Goal: Transaction & Acquisition: Purchase product/service

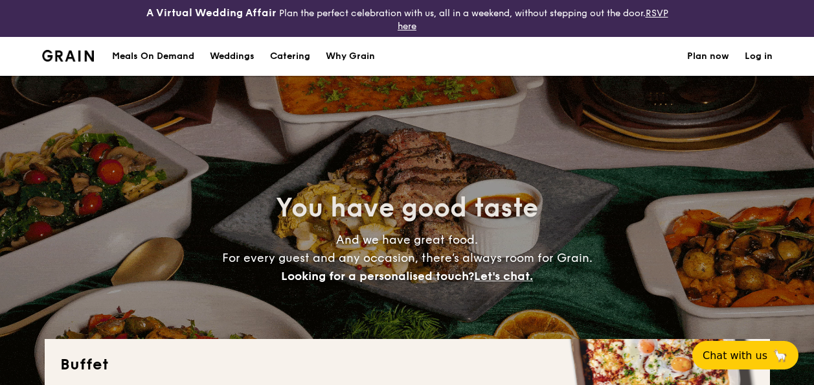
select select
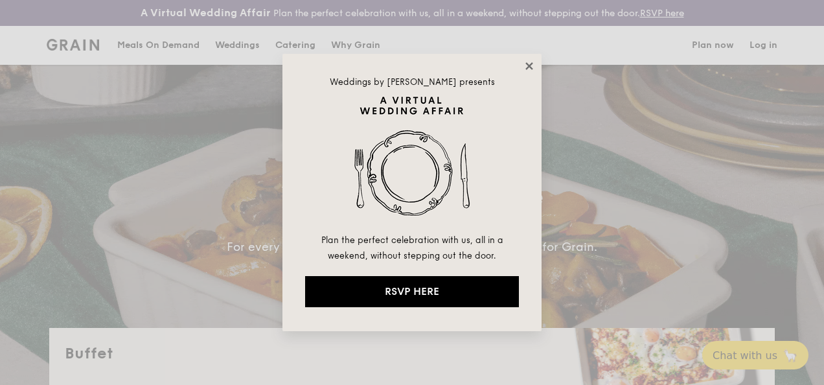
click at [532, 66] on icon at bounding box center [529, 66] width 12 height 12
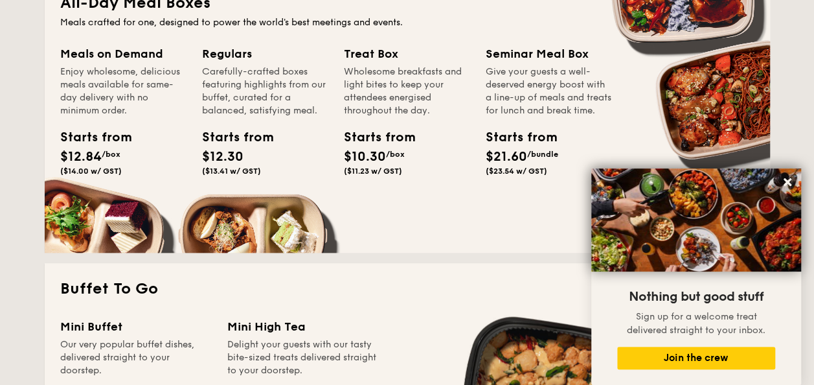
scroll to position [648, 0]
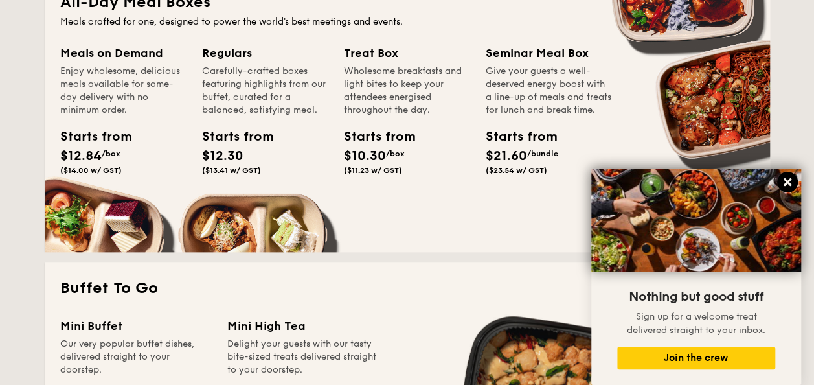
click at [793, 179] on button at bounding box center [787, 182] width 21 height 21
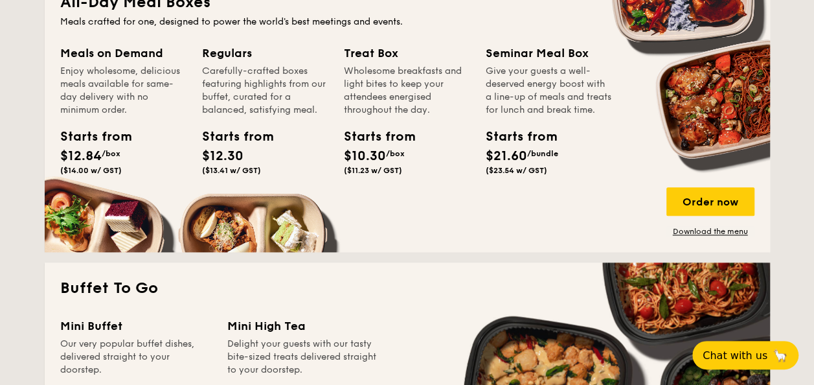
scroll to position [583, 0]
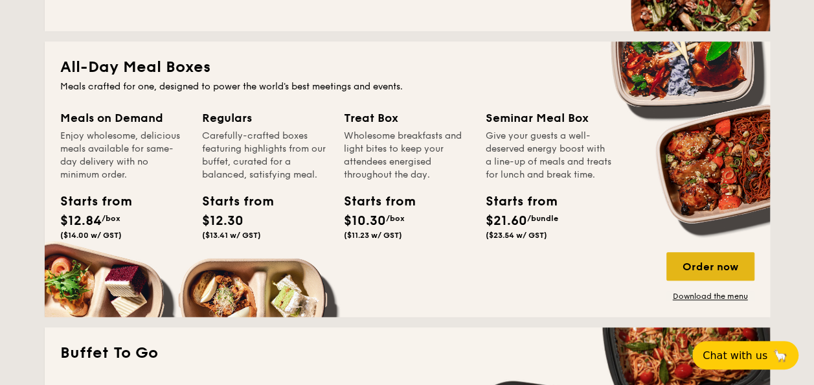
click at [705, 253] on div "Order now" at bounding box center [711, 266] width 88 height 29
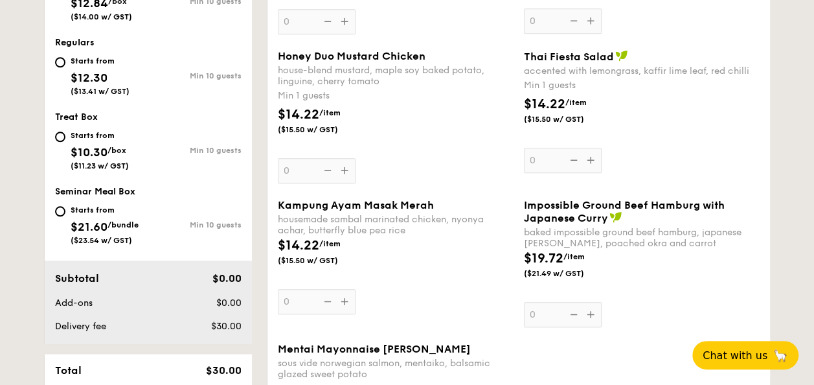
scroll to position [583, 0]
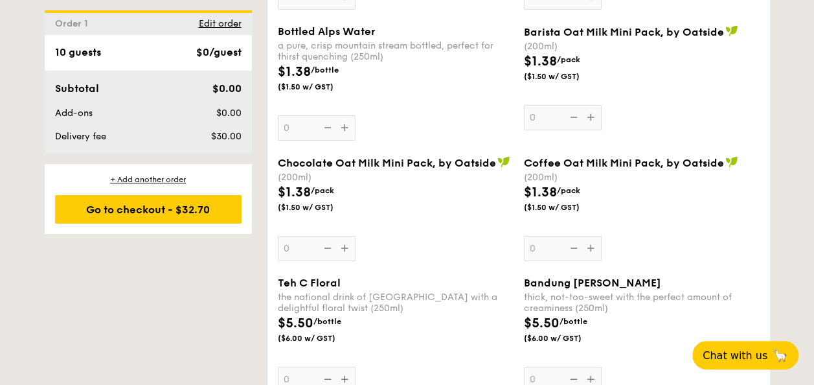
select select
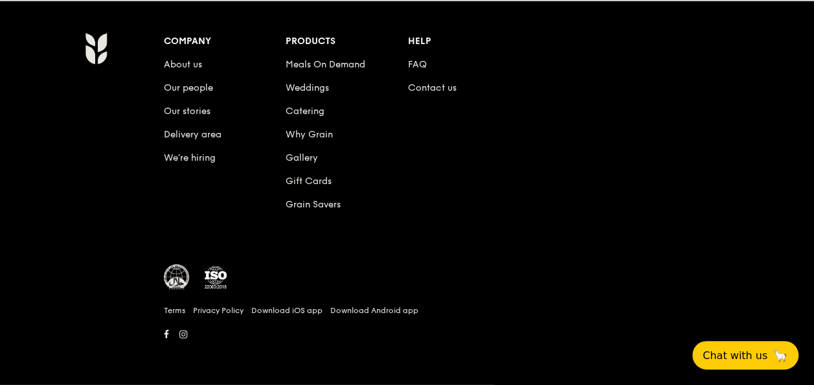
scroll to position [1750, 0]
